Goal: Information Seeking & Learning: Learn about a topic

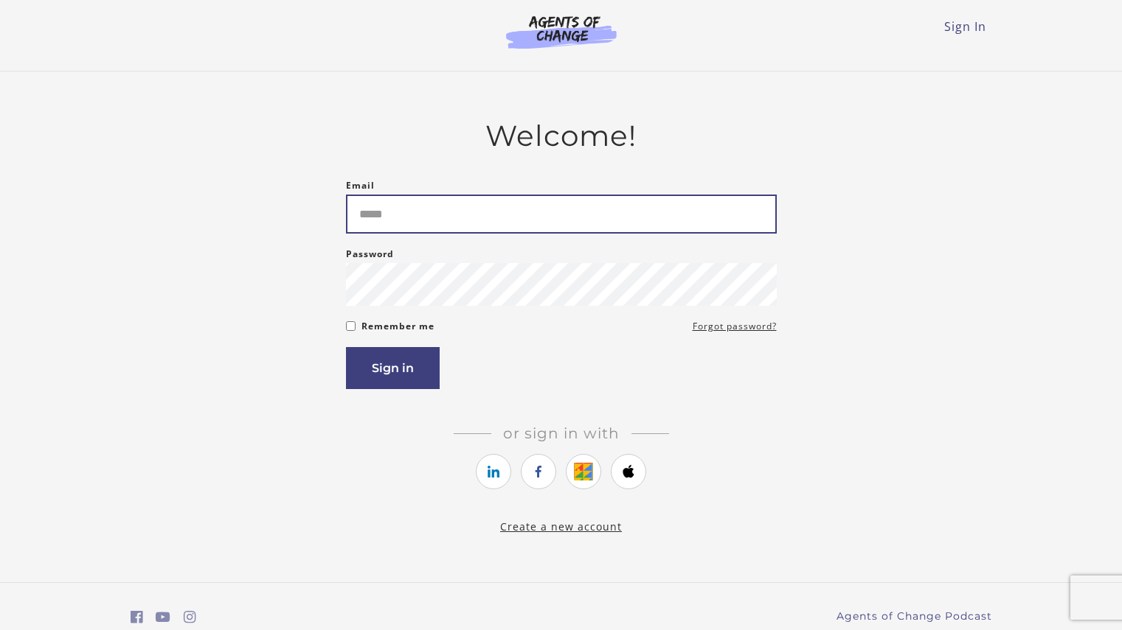
drag, startPoint x: 0, startPoint y: 0, endPoint x: 396, endPoint y: 234, distance: 460.2
click at [396, 234] on input "Email" at bounding box center [561, 214] width 431 height 39
type input "**********"
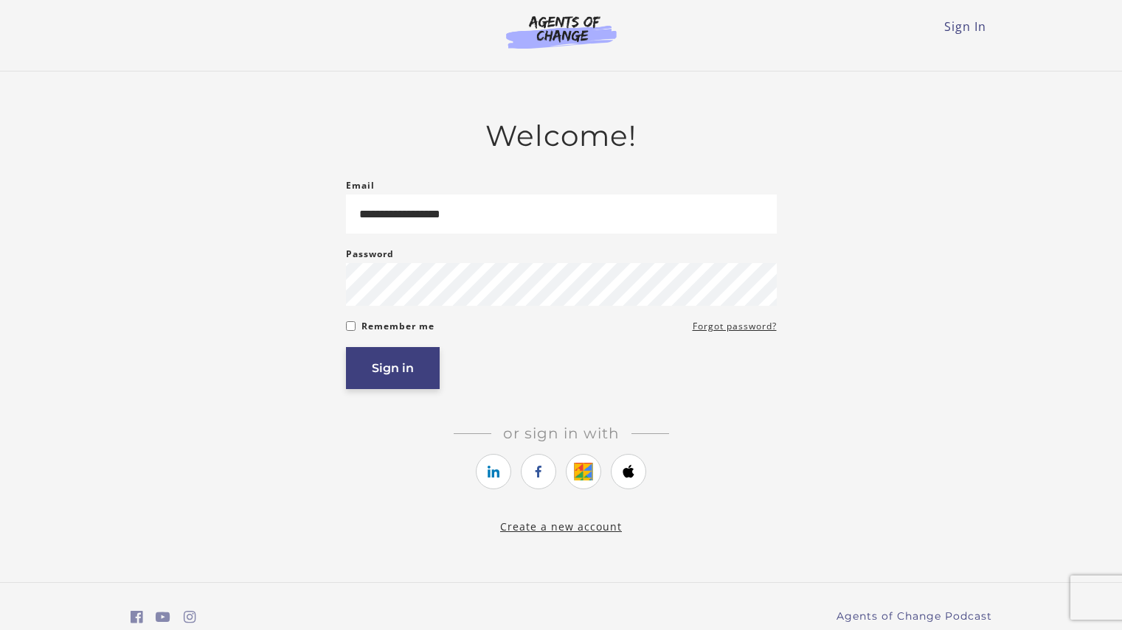
click at [391, 371] on button "Sign in" at bounding box center [393, 368] width 94 height 42
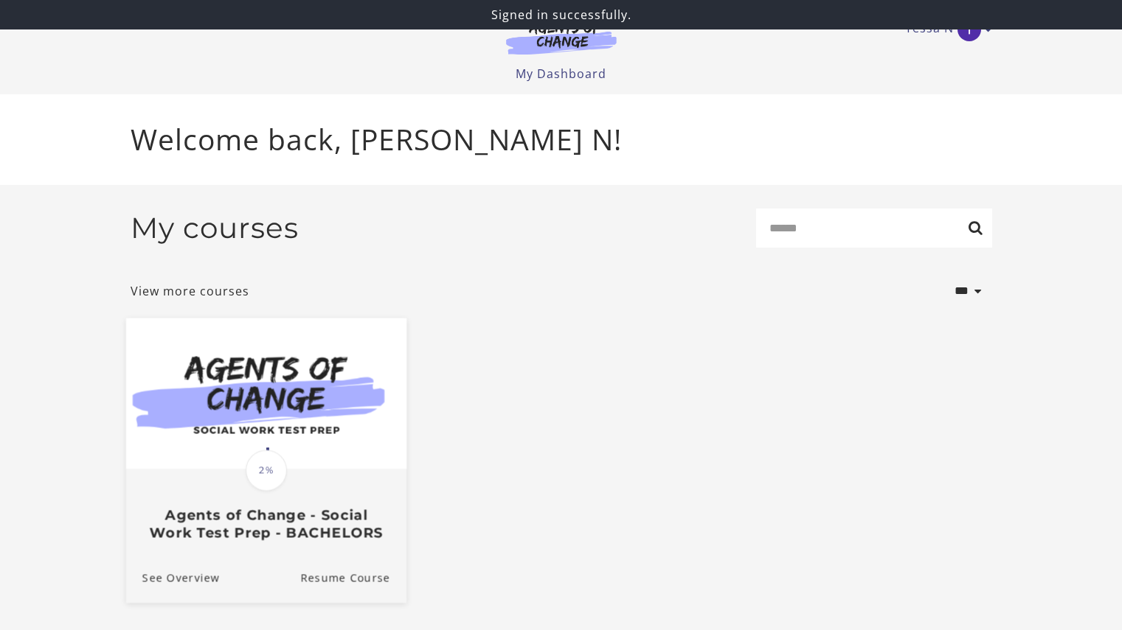
click at [272, 423] on img at bounding box center [265, 393] width 280 height 151
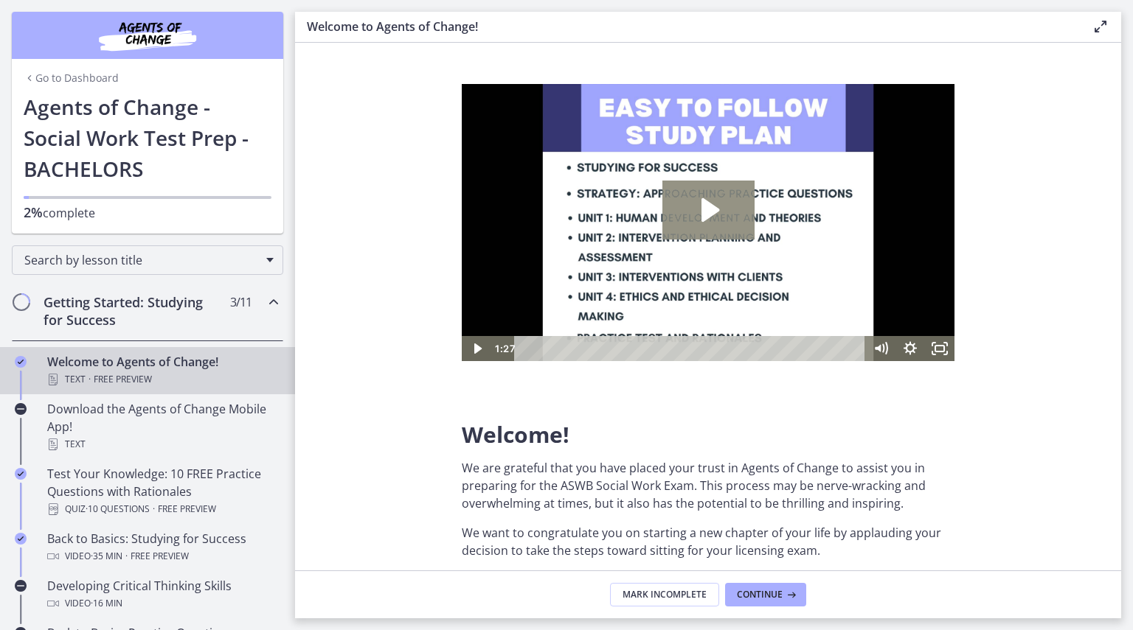
click at [700, 218] on icon "Play Video: c1o6hcmjueu5qasqsu00.mp4" at bounding box center [708, 210] width 92 height 59
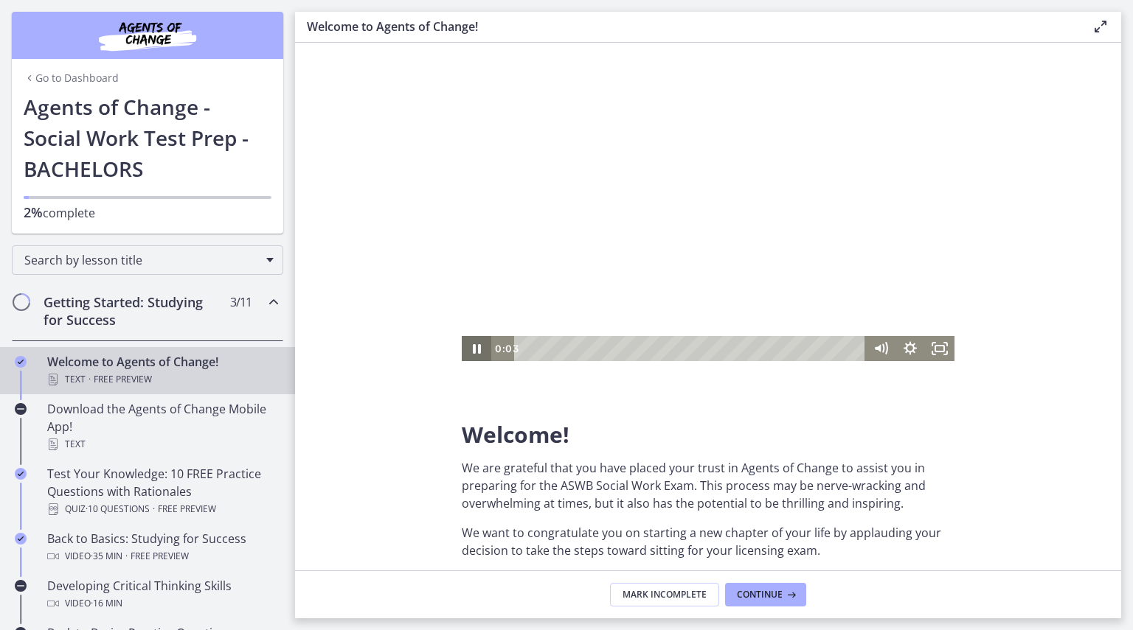
click at [482, 351] on icon "Pause" at bounding box center [476, 348] width 29 height 25
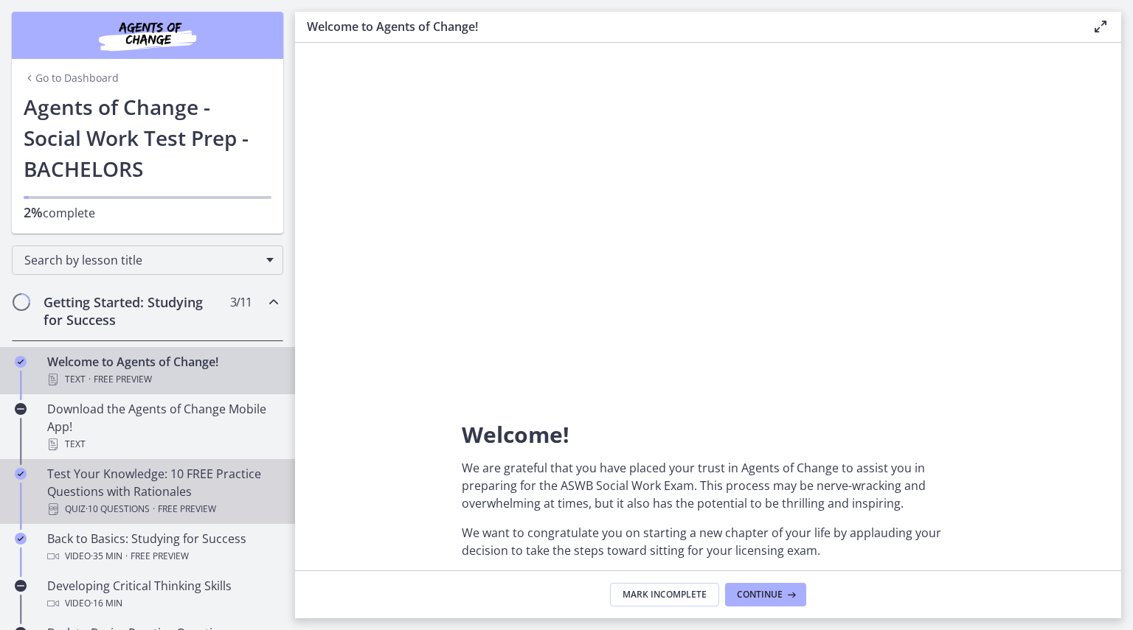
click at [139, 476] on div "Test Your Knowledge: 10 FREE Practice Questions with Rationales Quiz · 10 Quest…" at bounding box center [162, 491] width 230 height 53
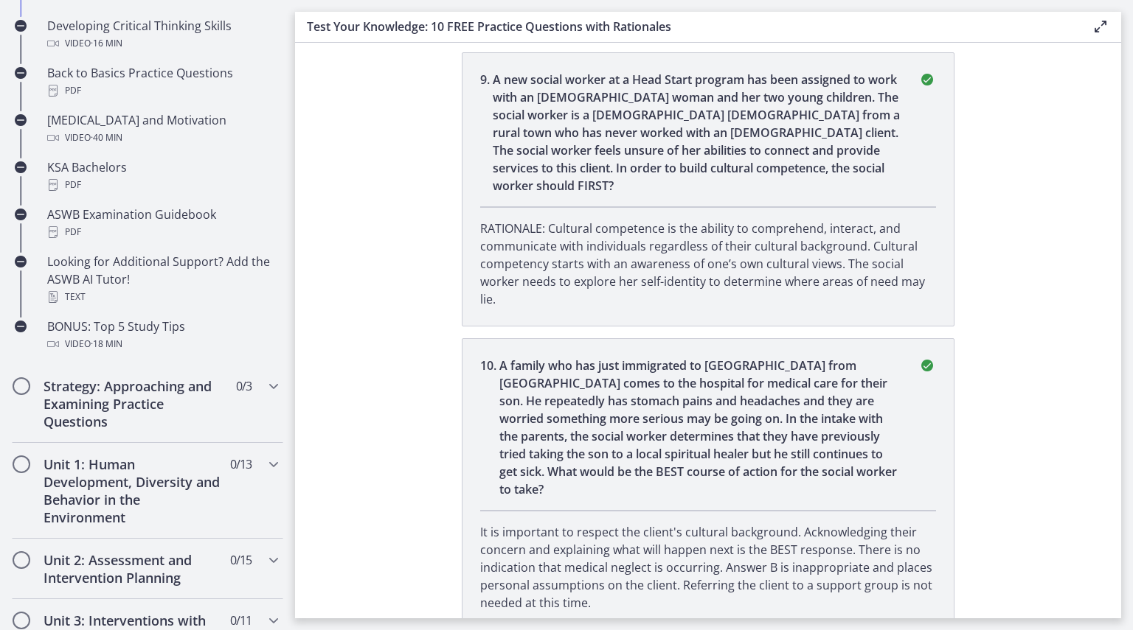
scroll to position [561, 0]
drag, startPoint x: 303, startPoint y: 361, endPoint x: 307, endPoint y: 388, distance: 26.9
click at [307, 388] on section "You completed Test Your Knowledge: 10 FREE Practice Questions with Rationales Y…" at bounding box center [708, 331] width 826 height 576
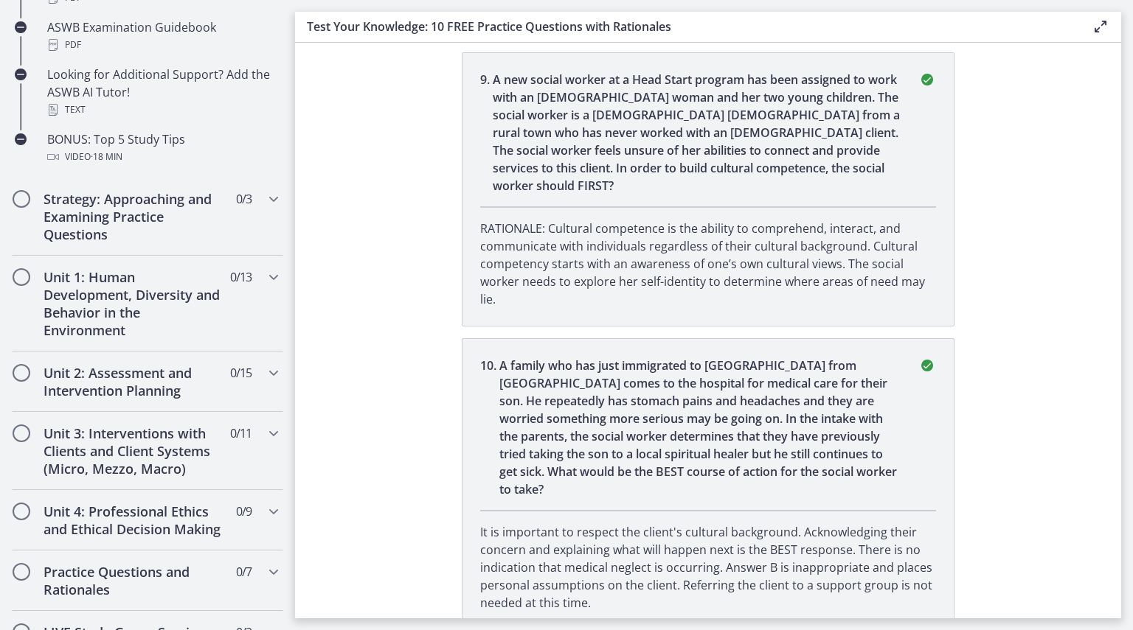
scroll to position [767, 0]
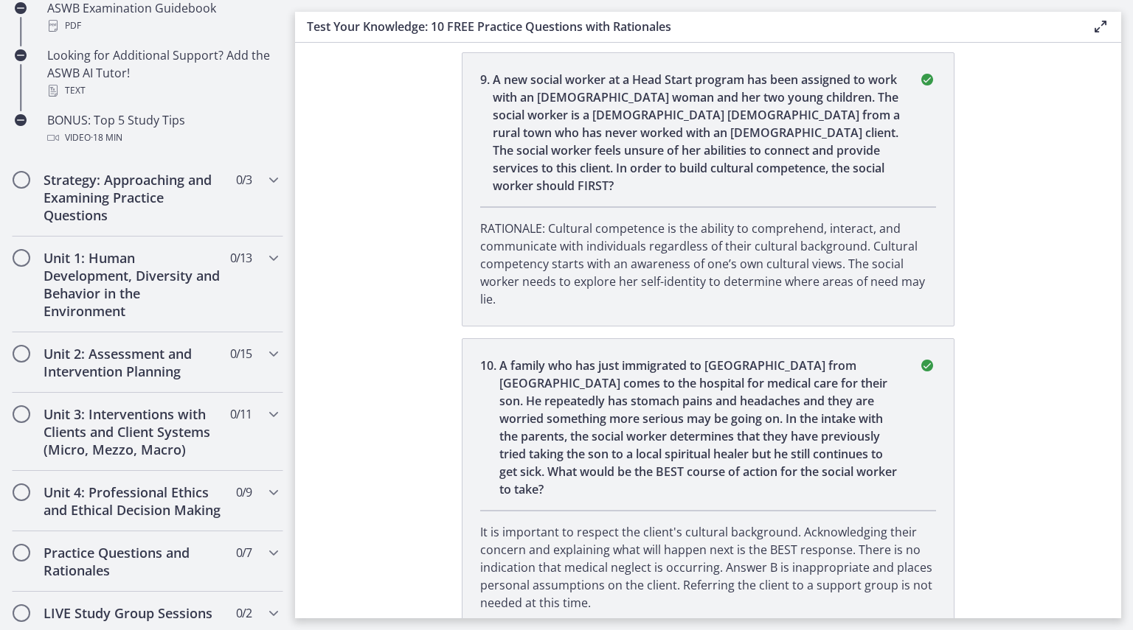
drag, startPoint x: 296, startPoint y: 296, endPoint x: 303, endPoint y: 354, distance: 57.9
click at [303, 354] on section "You completed Test Your Knowledge: 10 FREE Practice Questions with Rationales Y…" at bounding box center [708, 331] width 826 height 576
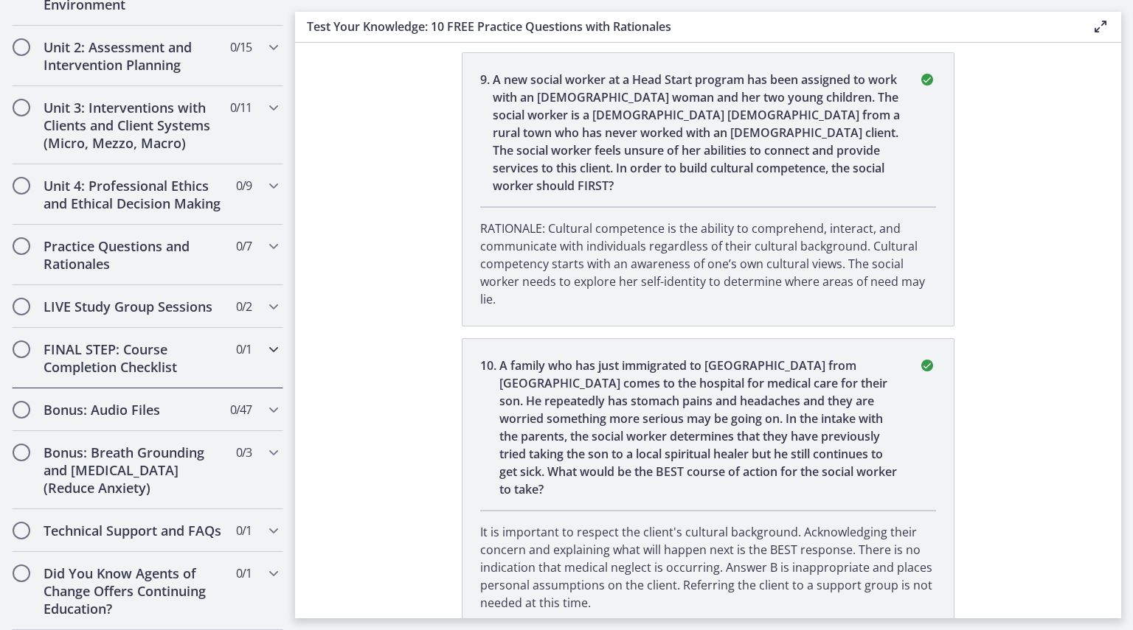
click at [265, 341] on icon "Chapters" at bounding box center [274, 350] width 18 height 18
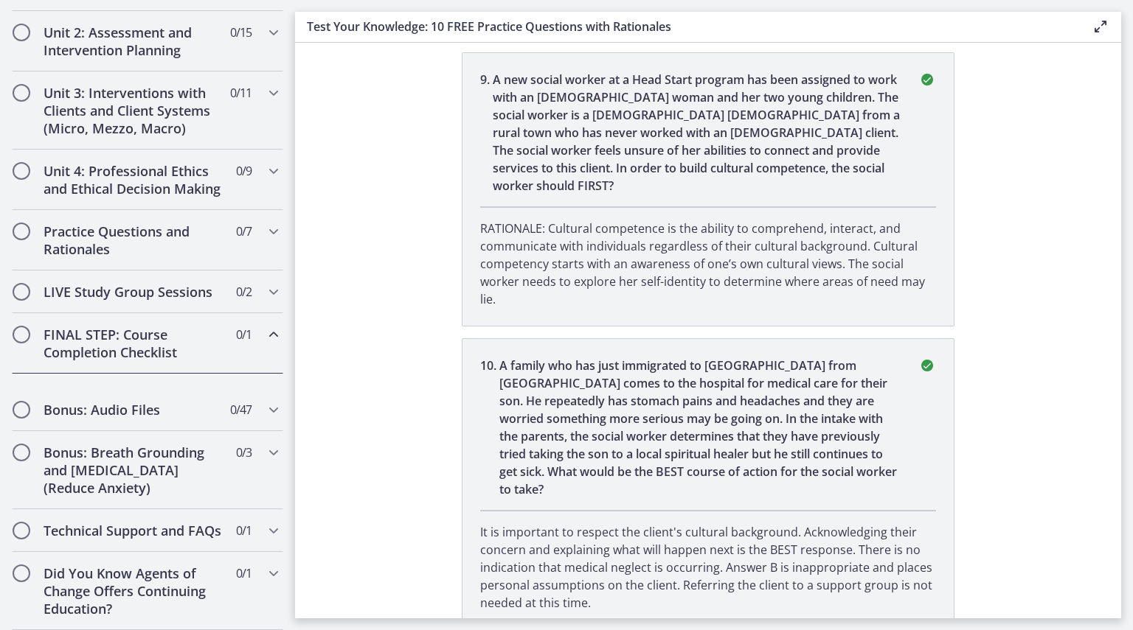
scroll to position [525, 0]
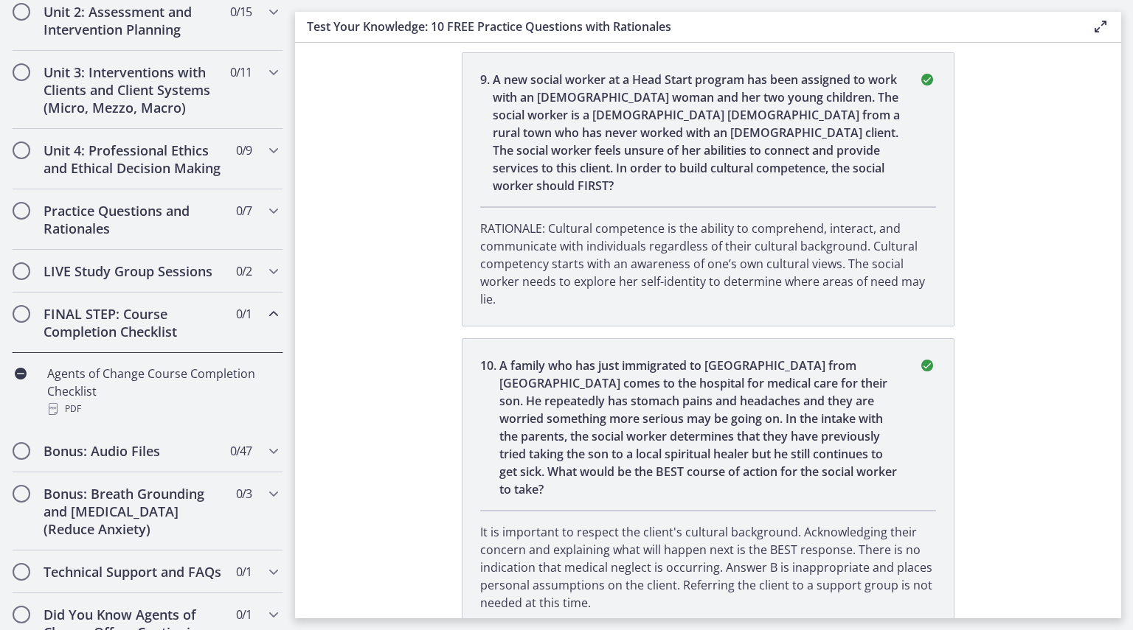
click at [265, 323] on icon "Chapters" at bounding box center [274, 314] width 18 height 18
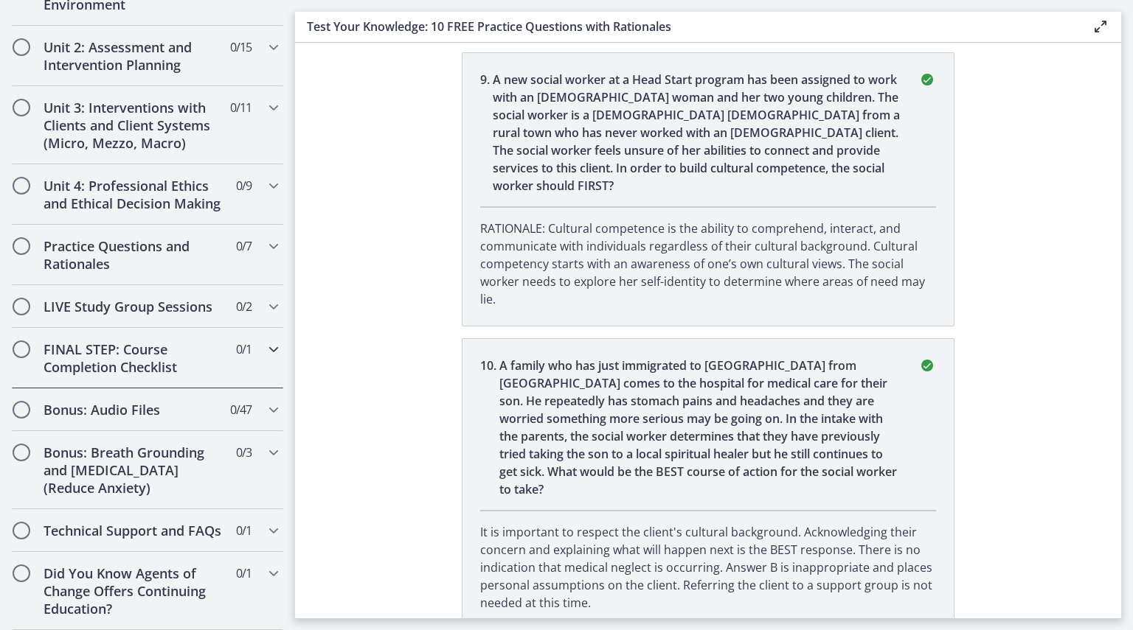
click at [265, 341] on icon "Chapters" at bounding box center [274, 350] width 18 height 18
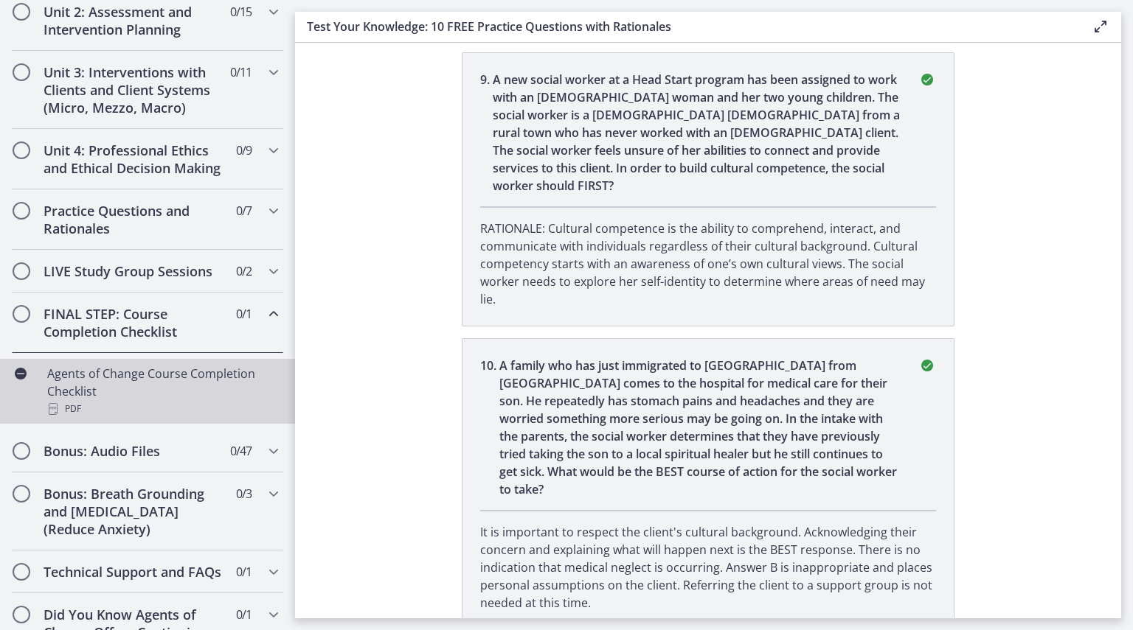
click at [77, 418] on div "PDF" at bounding box center [162, 409] width 230 height 18
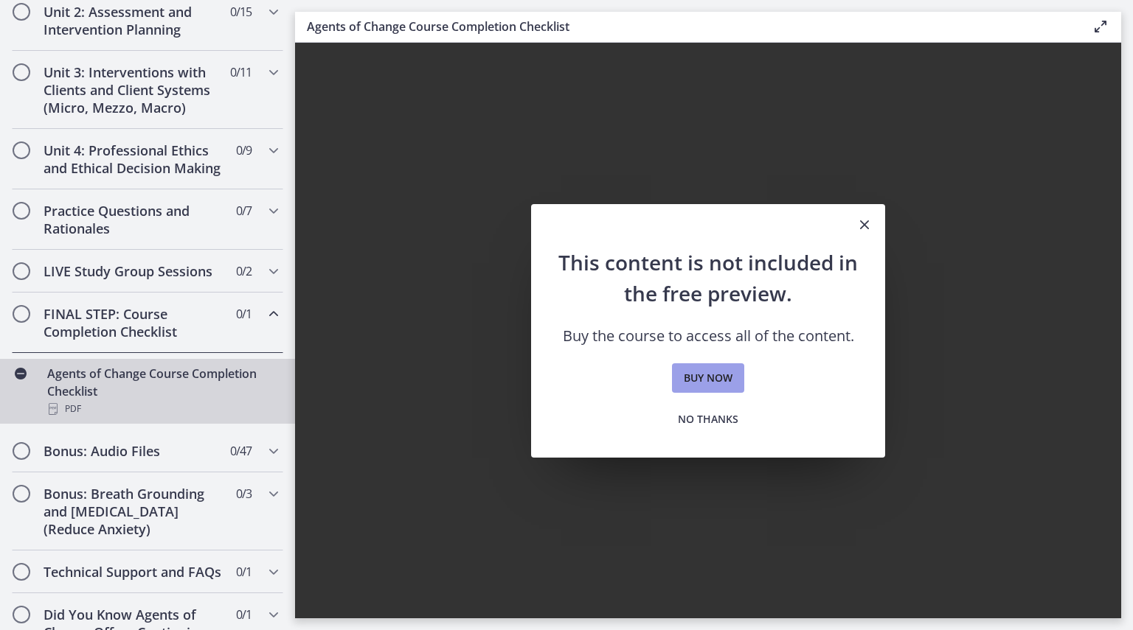
click at [712, 370] on span "Buy now" at bounding box center [708, 378] width 49 height 18
